Goal: Task Accomplishment & Management: Complete application form

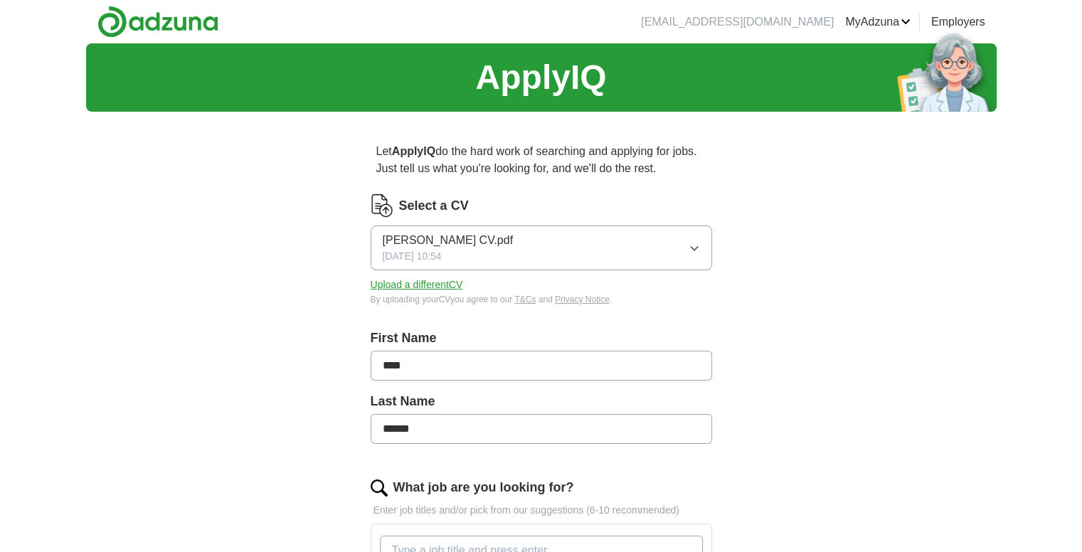
click at [704, 242] on button "[PERSON_NAME] CV.pdf [DATE] 10:54" at bounding box center [542, 248] width 342 height 45
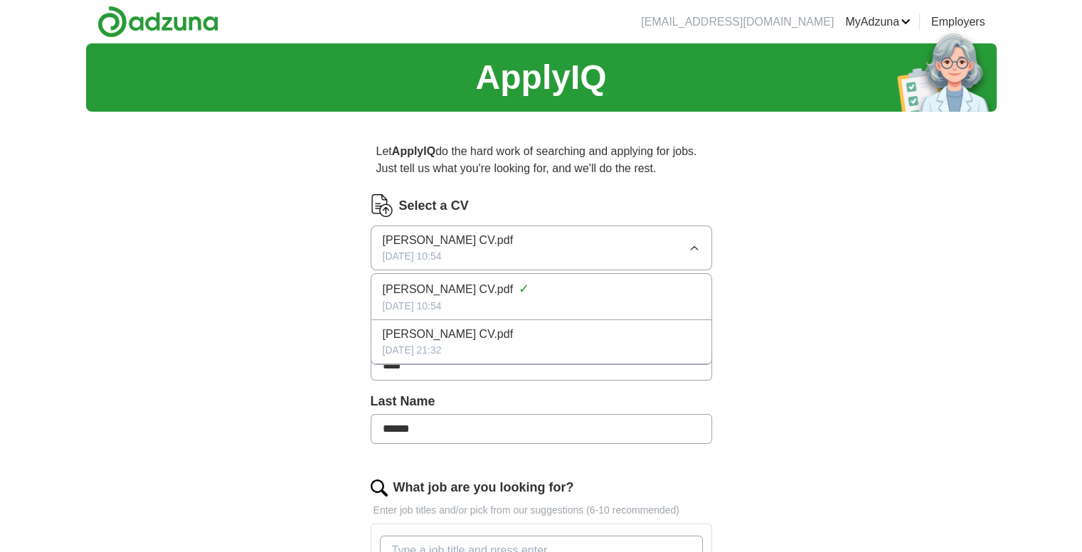
click at [704, 242] on button "[PERSON_NAME] CV.pdf [DATE] 10:54" at bounding box center [542, 248] width 342 height 45
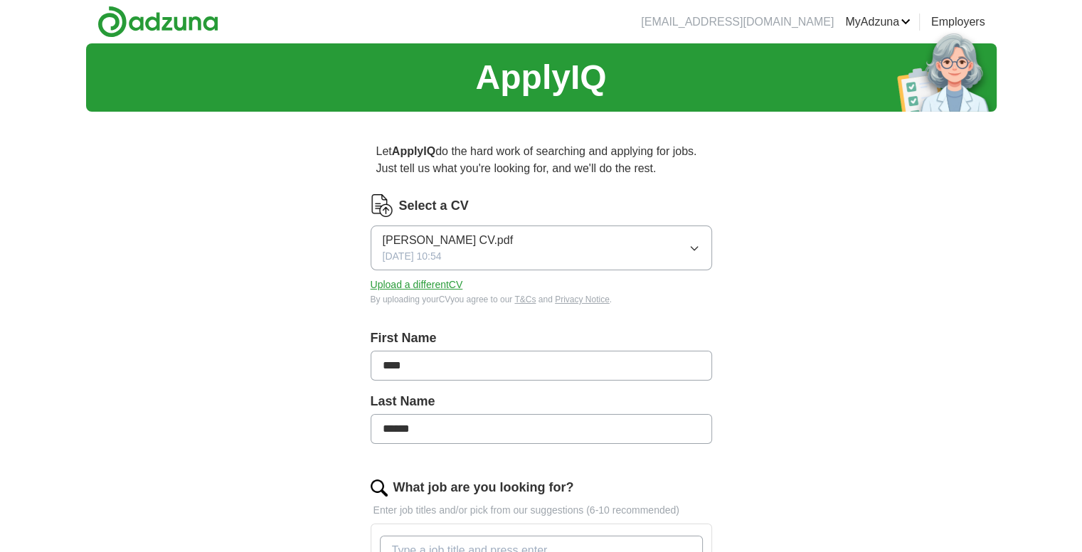
click at [398, 275] on div "Select a CV [PERSON_NAME] CV.pdf [DATE] 10:54 Upload a different CV By uploadin…" at bounding box center [542, 250] width 342 height 112
click at [401, 291] on button "Upload a different CV" at bounding box center [417, 284] width 92 height 15
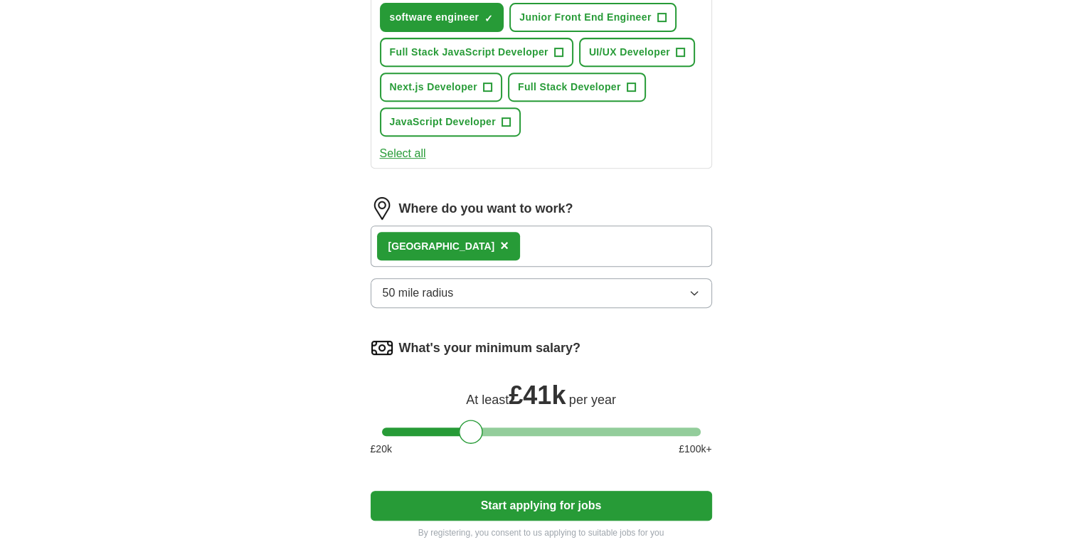
scroll to position [640, 0]
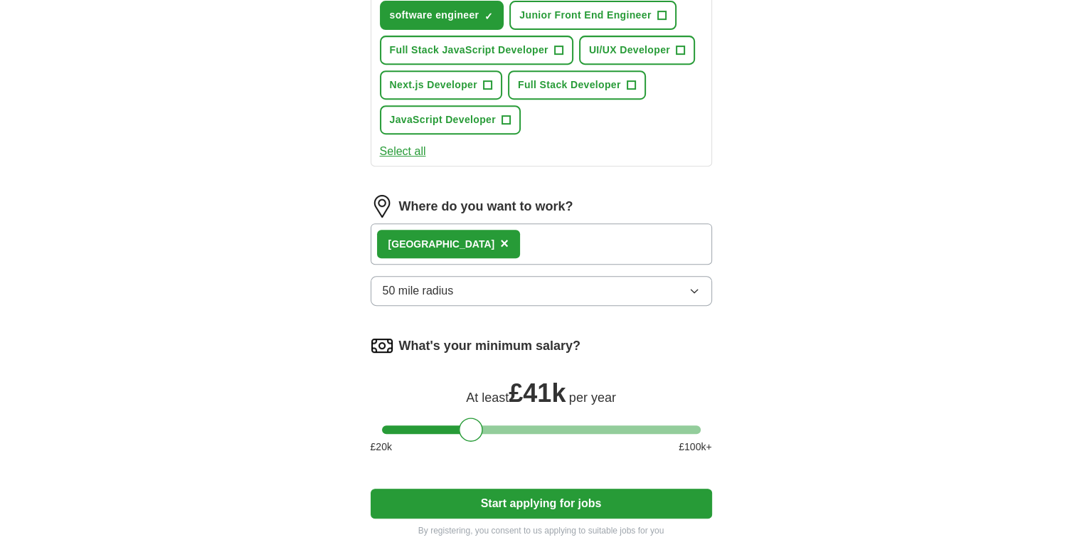
click at [500, 239] on span "×" at bounding box center [504, 243] width 9 height 16
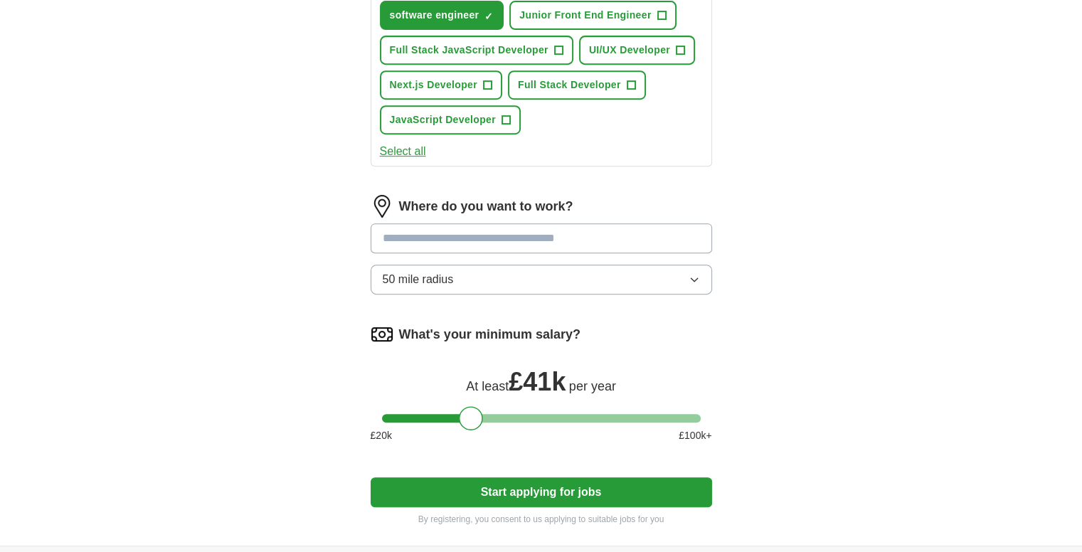
click at [441, 239] on input at bounding box center [542, 238] width 342 height 30
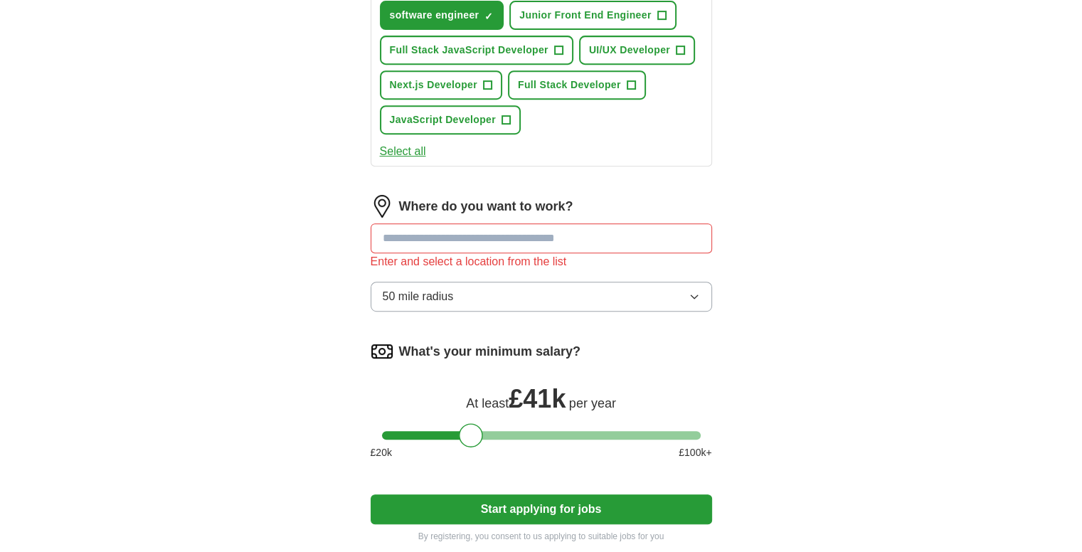
click at [441, 239] on input at bounding box center [542, 238] width 342 height 30
type input "******"
drag, startPoint x: 487, startPoint y: 435, endPoint x: 516, endPoint y: 433, distance: 28.5
click at [516, 433] on div "What's your minimum salary? At least £ 41k per year £ 20 k £ 100 k+" at bounding box center [542, 406] width 342 height 132
click at [519, 433] on div at bounding box center [541, 435] width 319 height 9
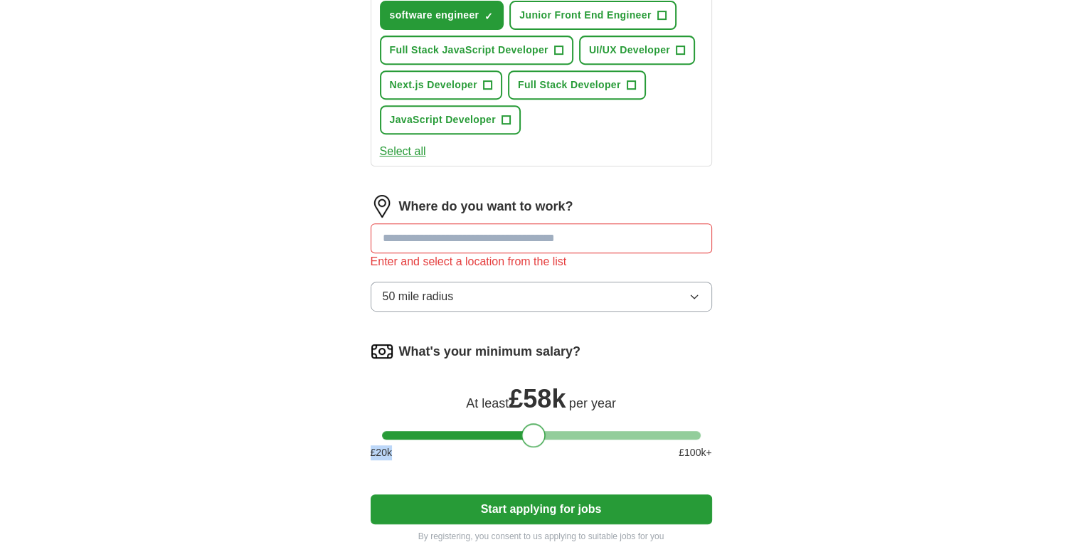
click at [535, 431] on div at bounding box center [541, 435] width 319 height 9
click at [558, 431] on div at bounding box center [541, 435] width 319 height 9
click at [524, 431] on div at bounding box center [541, 435] width 319 height 9
drag, startPoint x: 528, startPoint y: 425, endPoint x: 544, endPoint y: 425, distance: 15.7
click at [544, 425] on div at bounding box center [538, 435] width 24 height 24
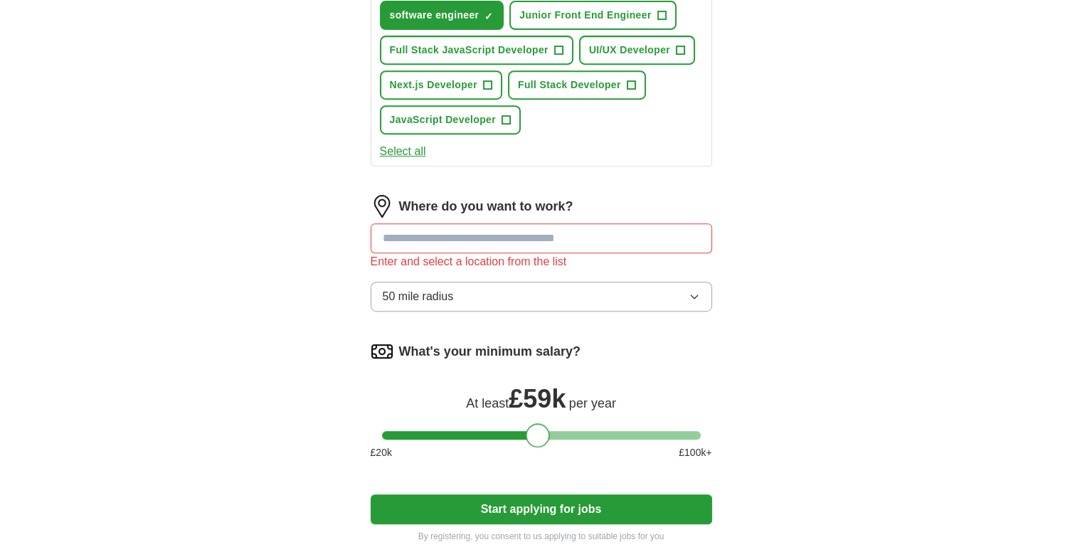
click at [492, 234] on input at bounding box center [542, 238] width 342 height 30
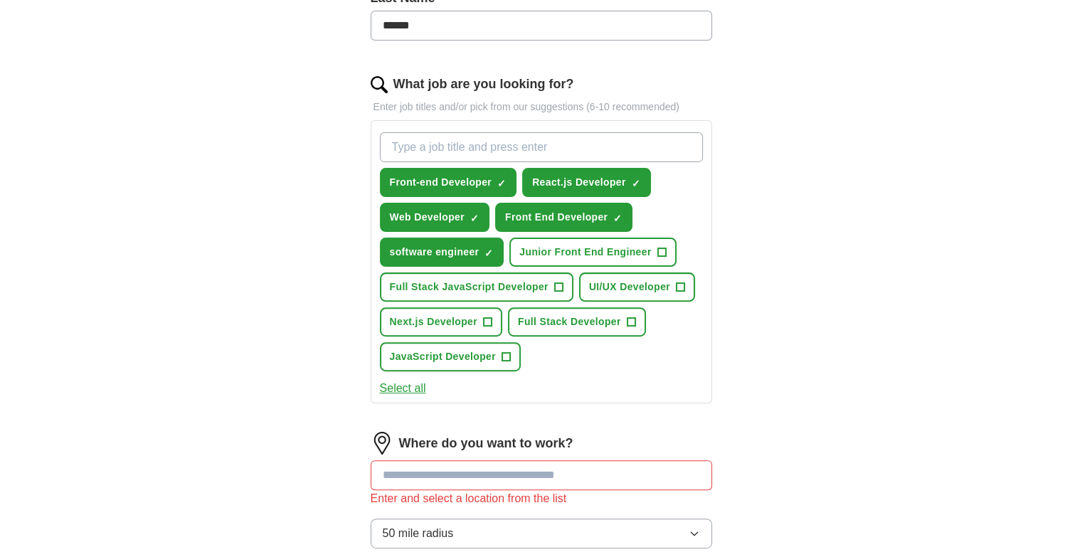
scroll to position [356, 0]
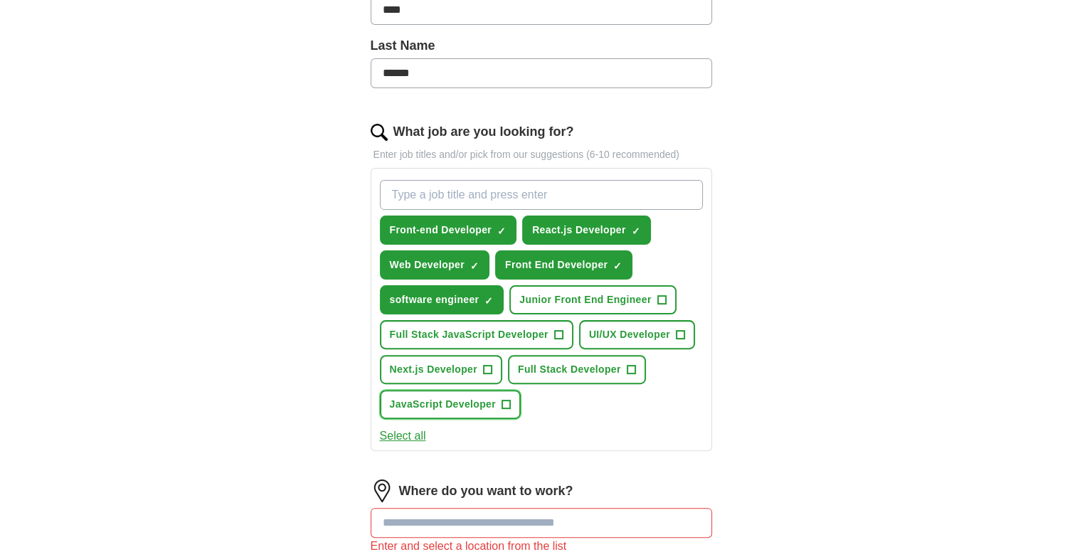
click at [504, 399] on span "+" at bounding box center [506, 404] width 9 height 11
click at [487, 364] on span "+" at bounding box center [487, 369] width 9 height 11
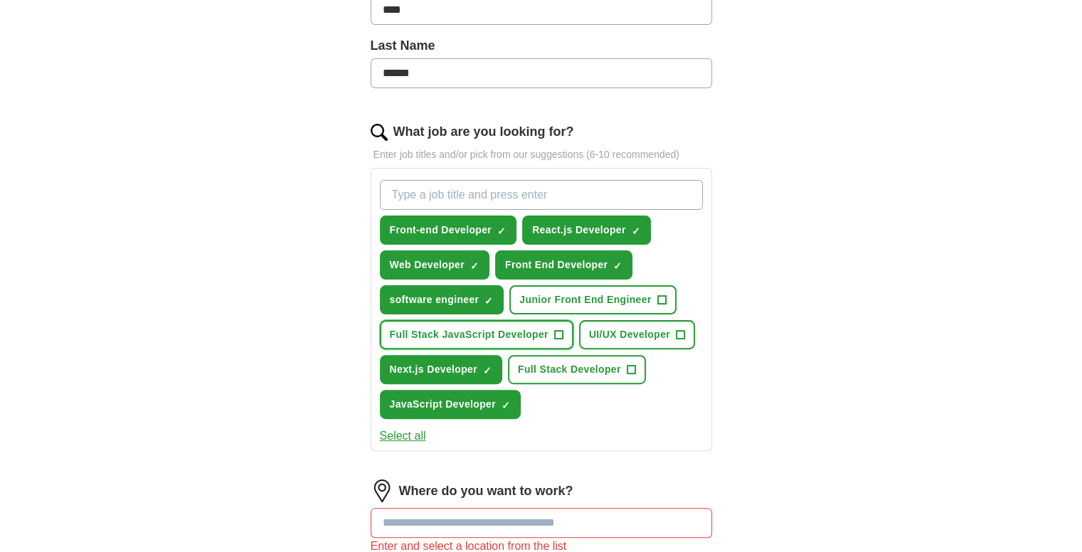
click at [554, 329] on span "+" at bounding box center [558, 334] width 9 height 11
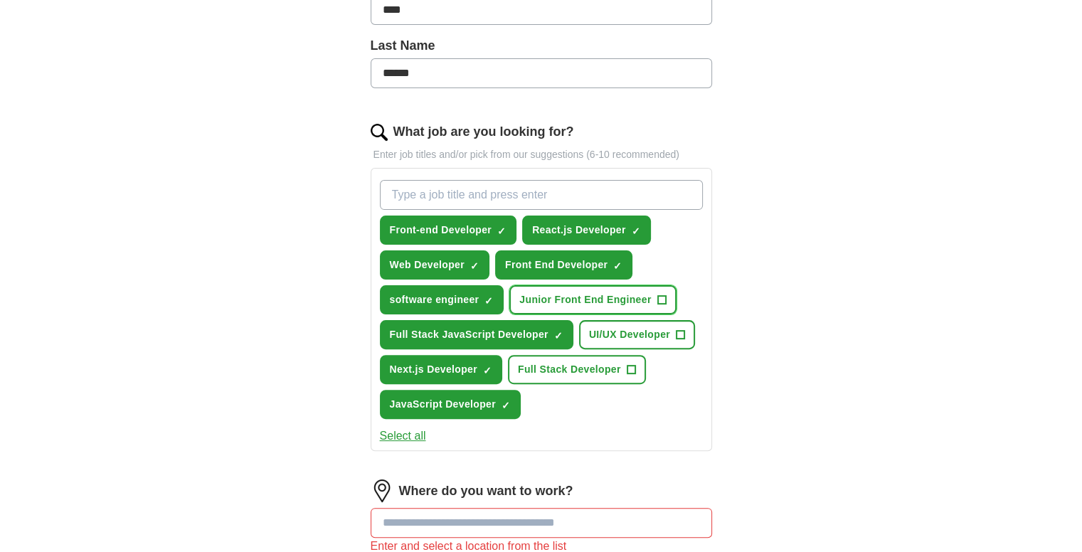
click at [655, 289] on button "Junior Front End Engineer +" at bounding box center [592, 299] width 166 height 29
click at [632, 368] on span "+" at bounding box center [631, 369] width 9 height 11
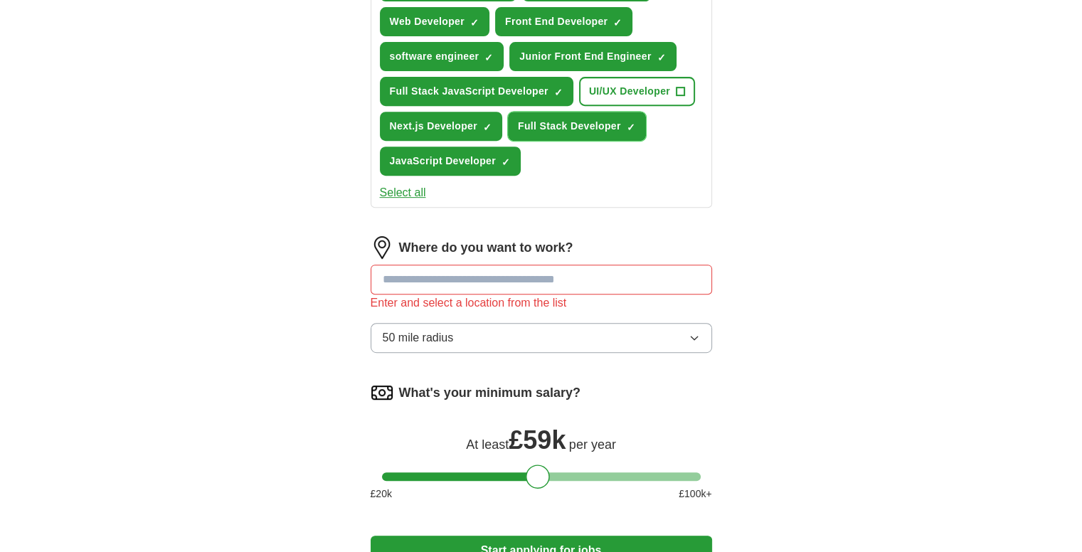
scroll to position [640, 0]
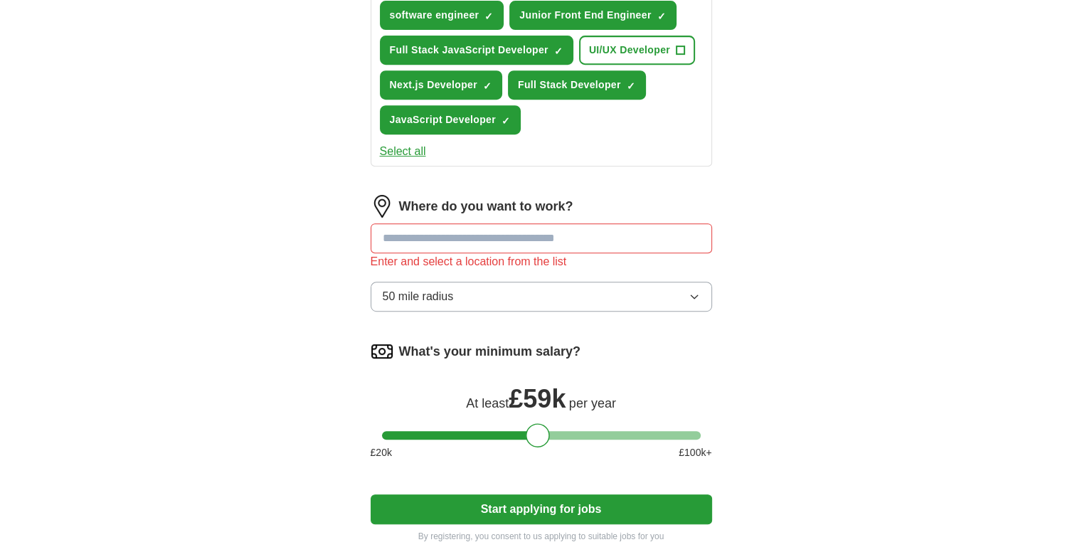
click at [481, 234] on input at bounding box center [542, 238] width 342 height 30
type input "*****"
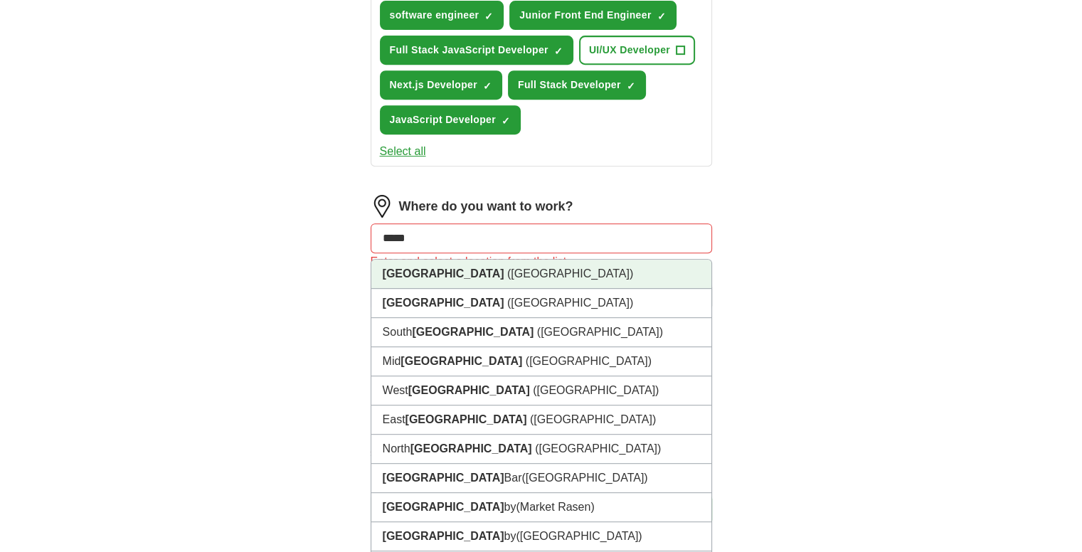
click at [524, 275] on li "Wales ([GEOGRAPHIC_DATA])" at bounding box center [541, 274] width 340 height 29
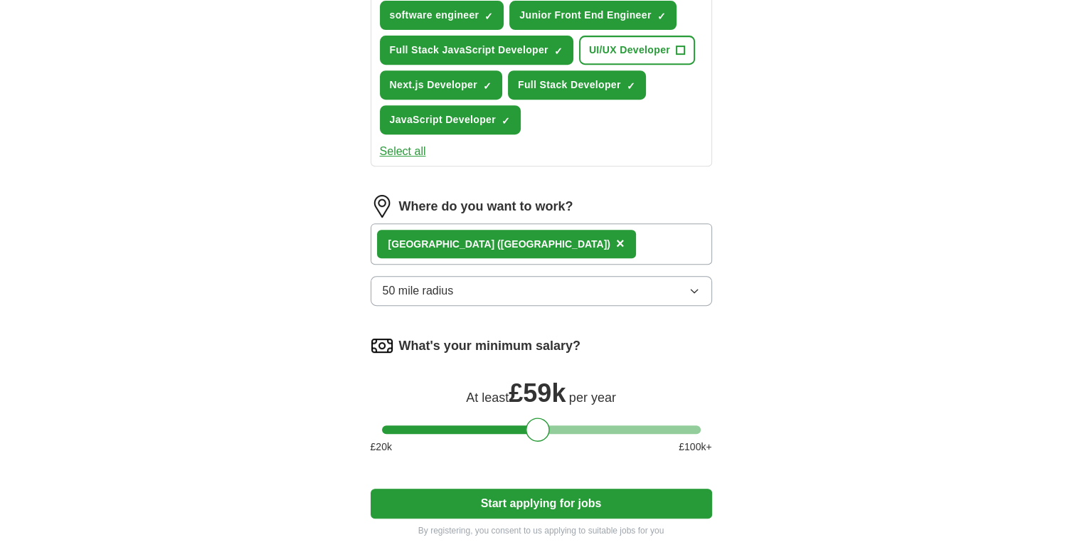
click at [577, 239] on div "Wales ([GEOGRAPHIC_DATA]) ×" at bounding box center [542, 243] width 342 height 41
drag, startPoint x: 505, startPoint y: 233, endPoint x: 493, endPoint y: 238, distance: 12.8
click at [501, 234] on div "Wales ([GEOGRAPHIC_DATA]) ×" at bounding box center [542, 243] width 342 height 41
click at [492, 238] on div "Wales ([GEOGRAPHIC_DATA]) ×" at bounding box center [542, 243] width 342 height 41
click at [616, 236] on span "×" at bounding box center [620, 243] width 9 height 16
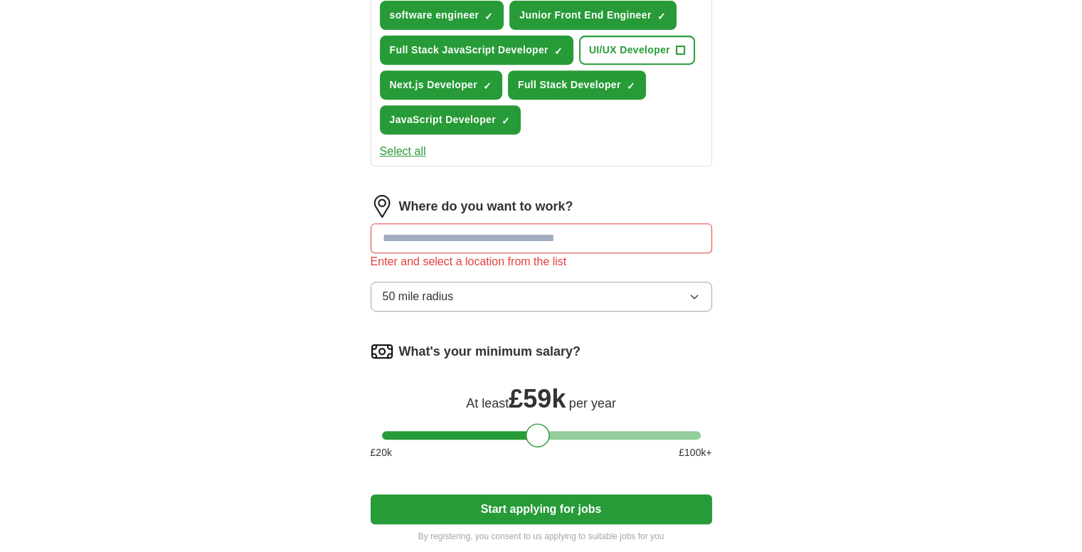
click at [457, 236] on input at bounding box center [542, 238] width 342 height 30
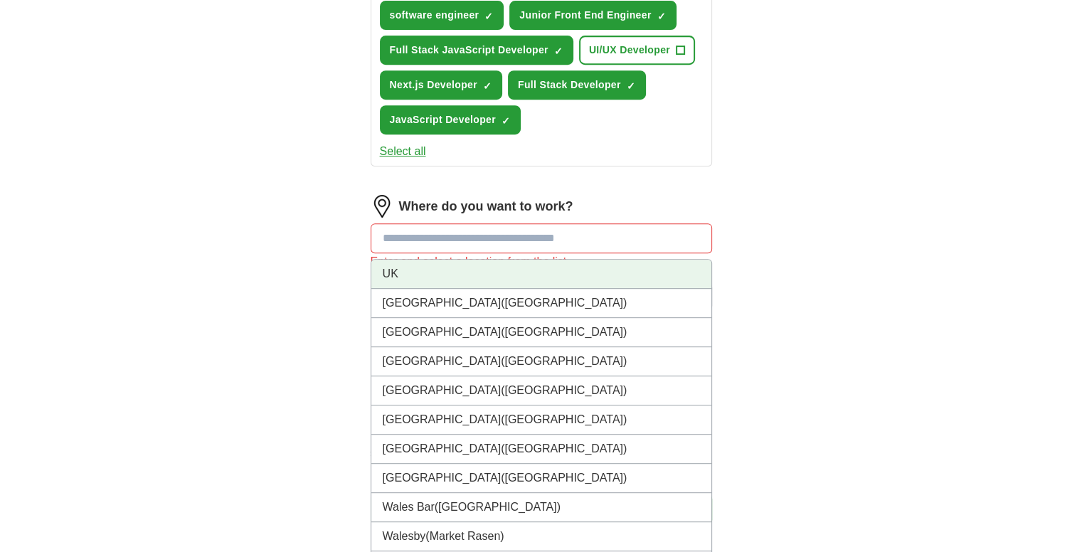
click at [458, 260] on li "UK" at bounding box center [541, 274] width 340 height 29
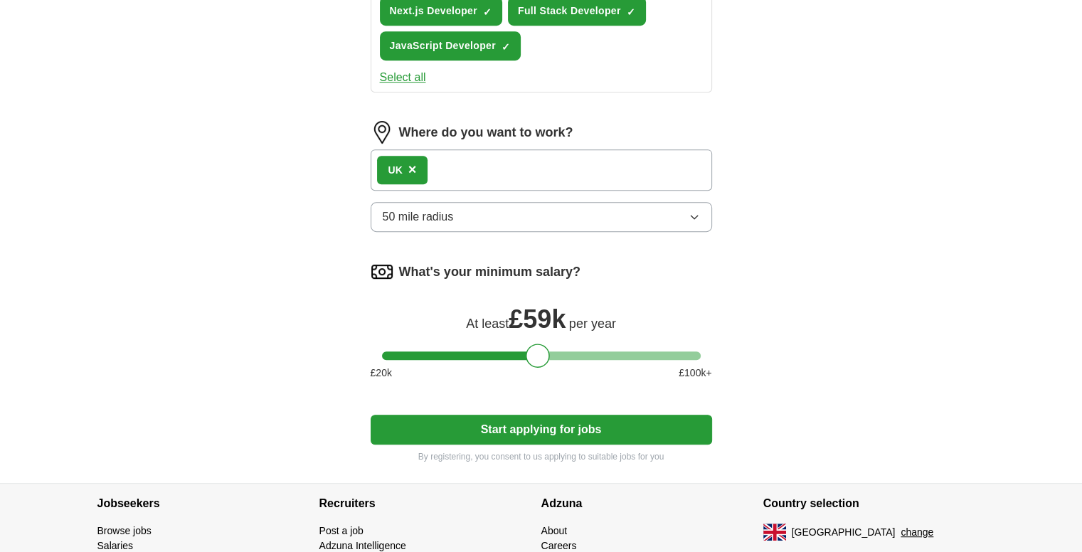
scroll to position [798, 0]
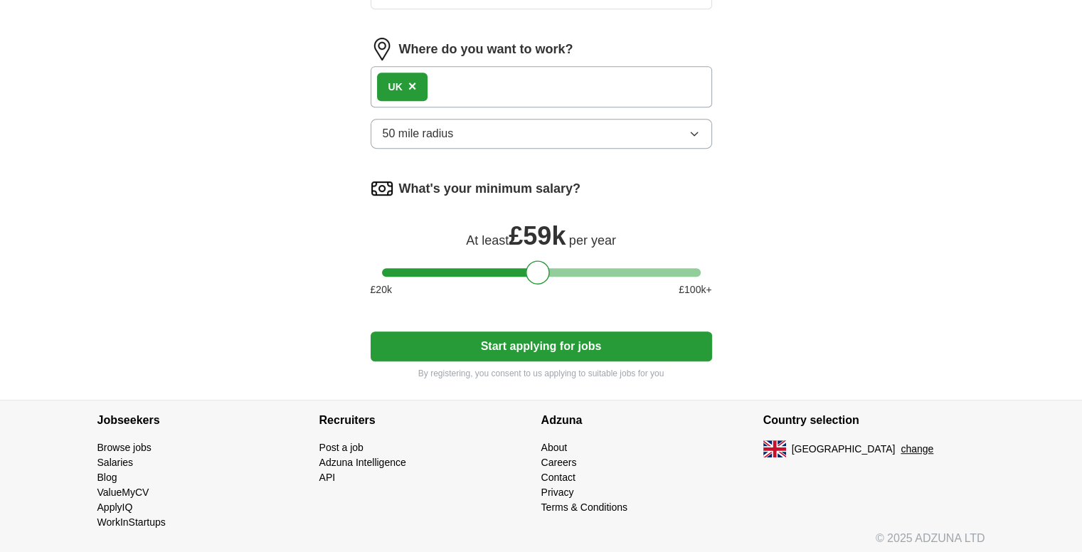
click at [580, 338] on button "Start applying for jobs" at bounding box center [542, 347] width 342 height 30
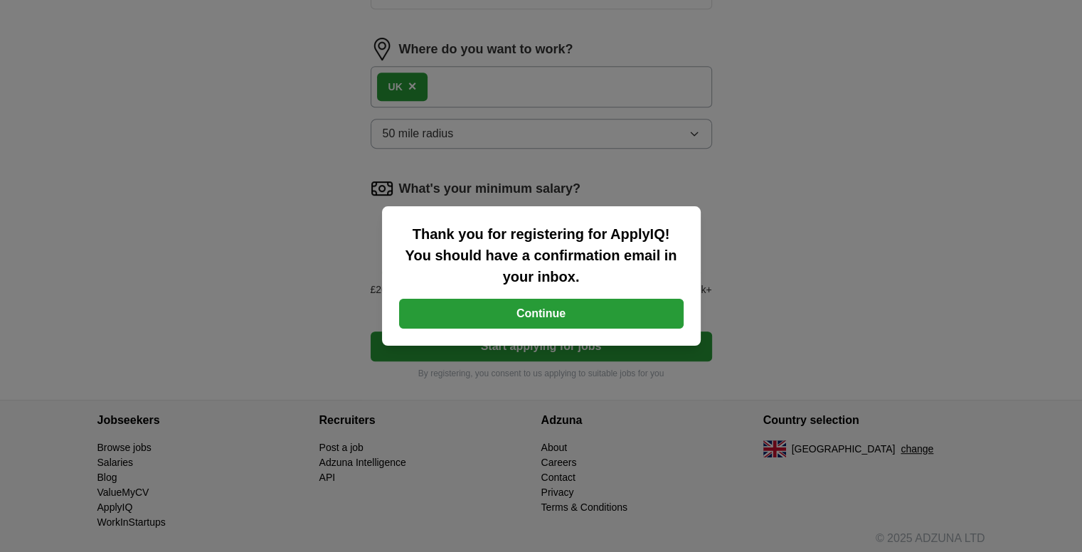
click at [575, 317] on button "Continue" at bounding box center [541, 314] width 285 height 30
